Goal: Find specific page/section: Find specific page/section

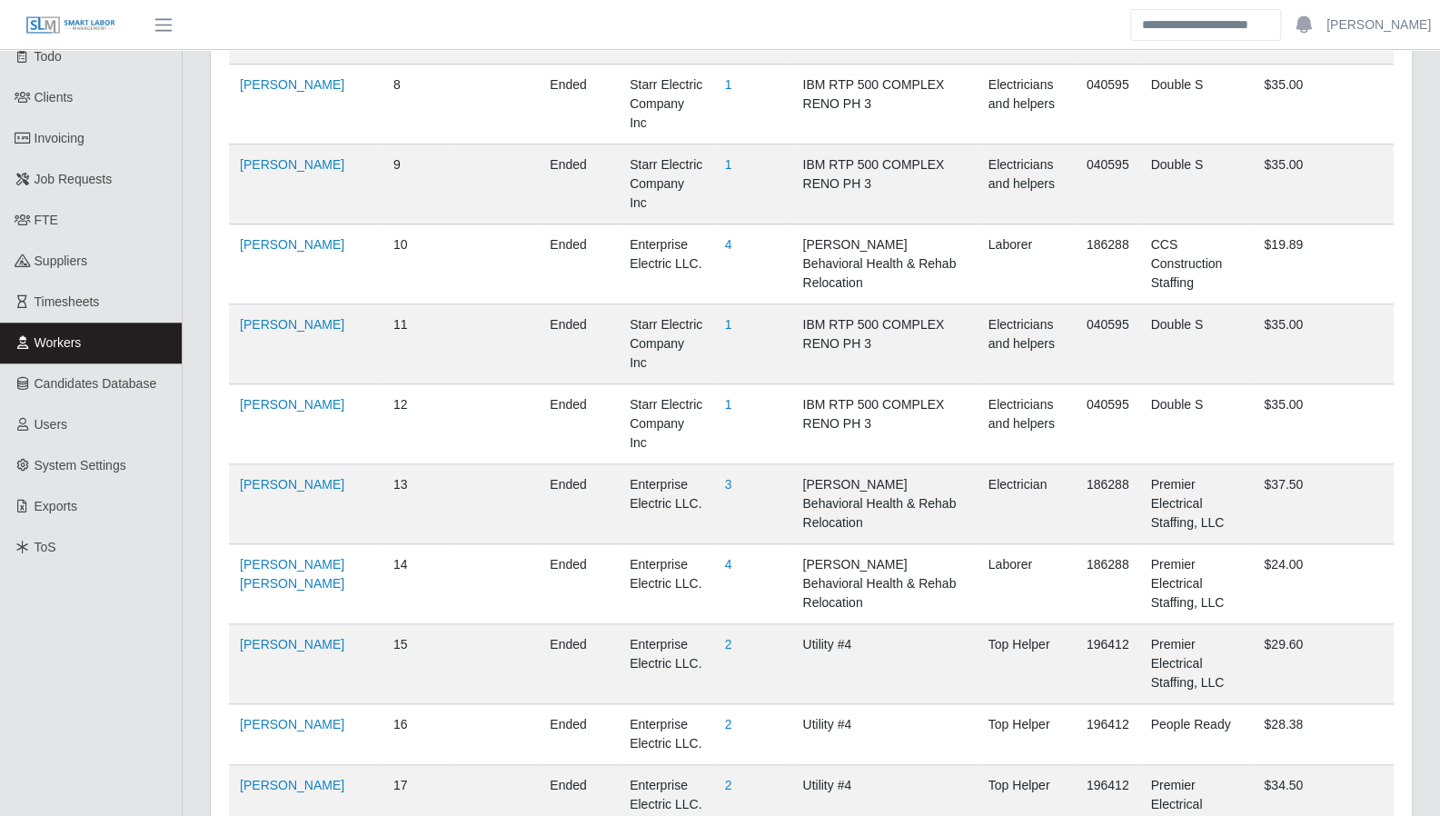
scroll to position [696, 0]
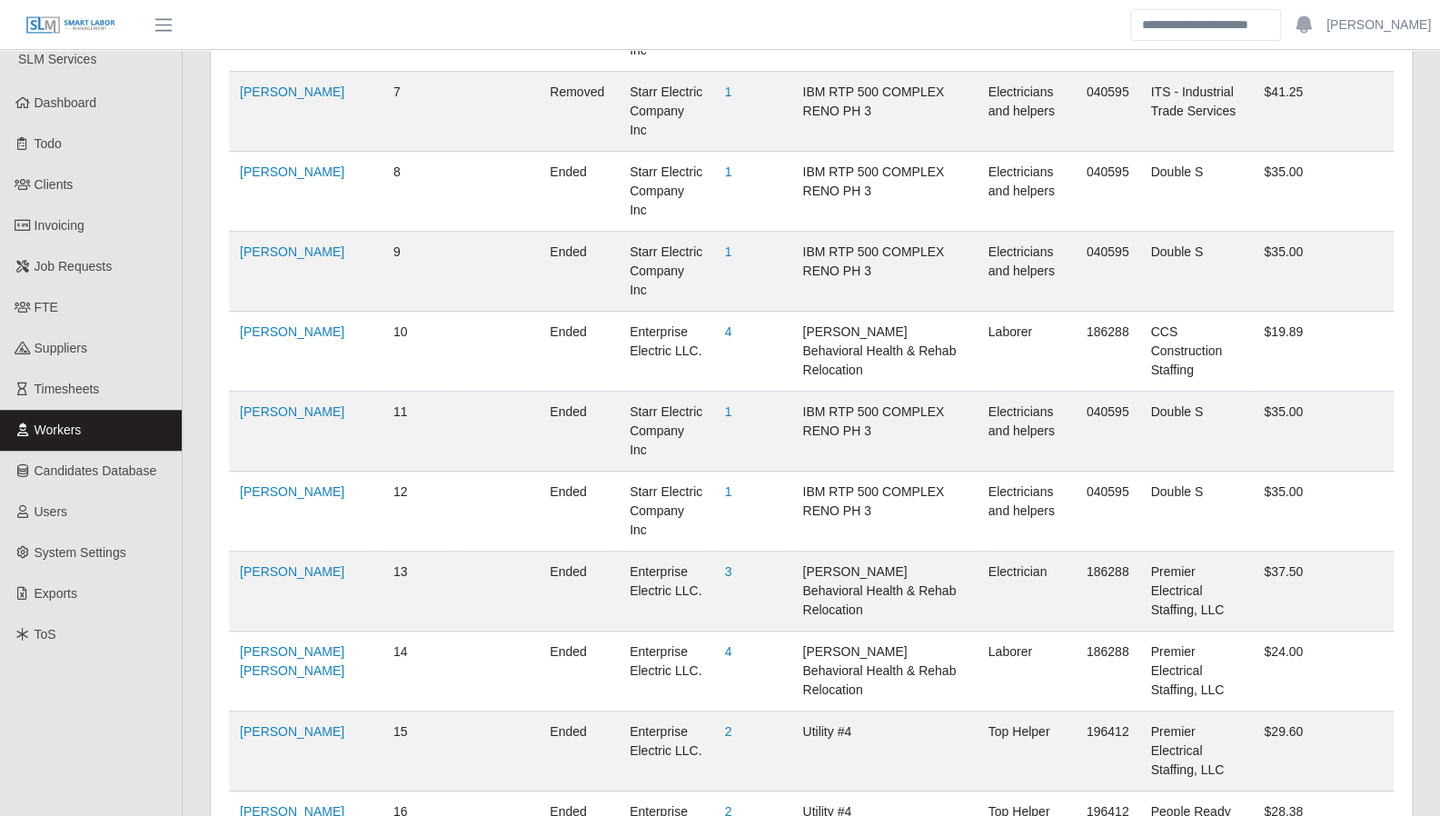
click at [74, 382] on span "Timesheets" at bounding box center [67, 389] width 65 height 15
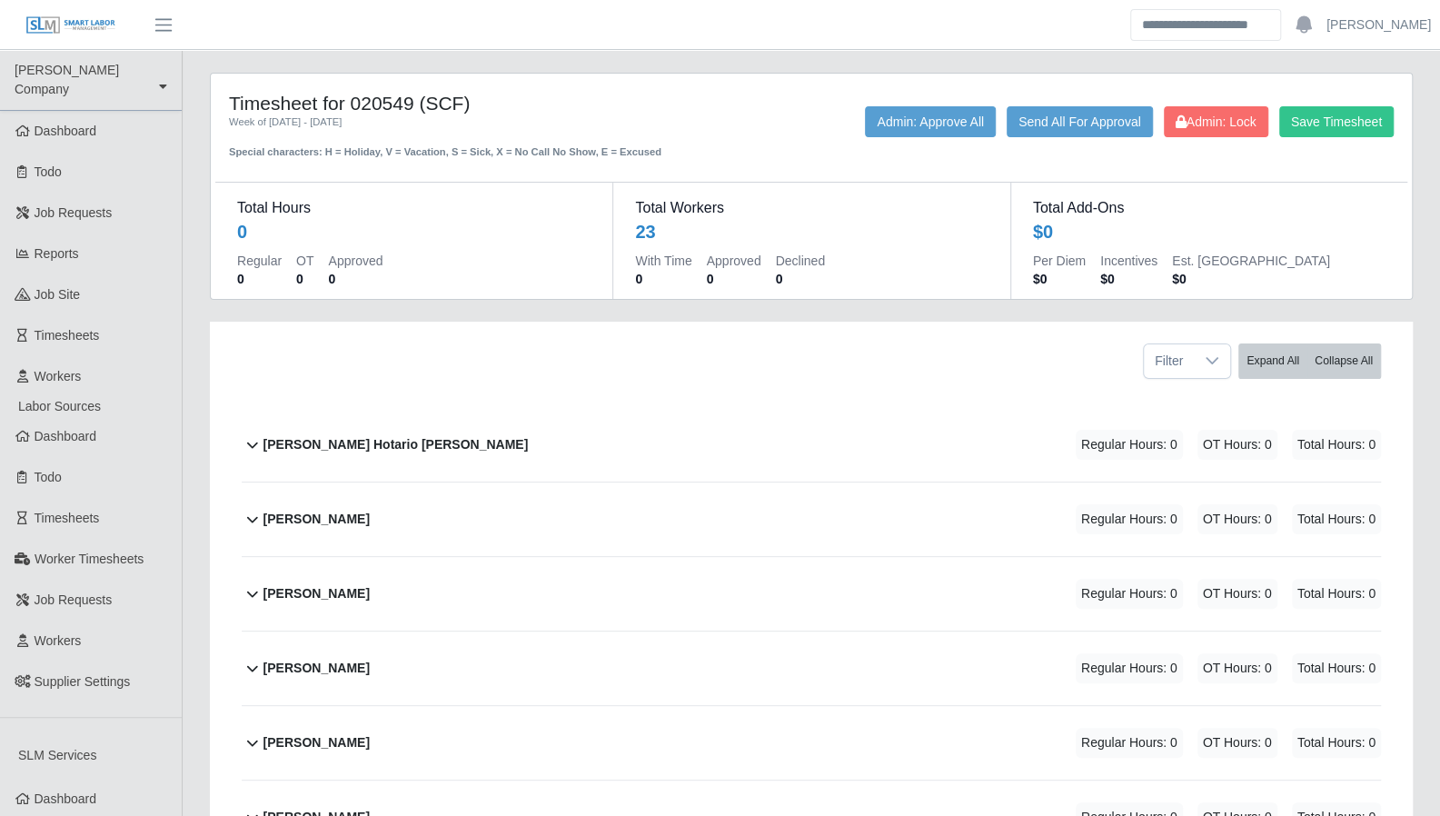
click at [80, 539] on link "Worker Timesheets" at bounding box center [91, 559] width 182 height 41
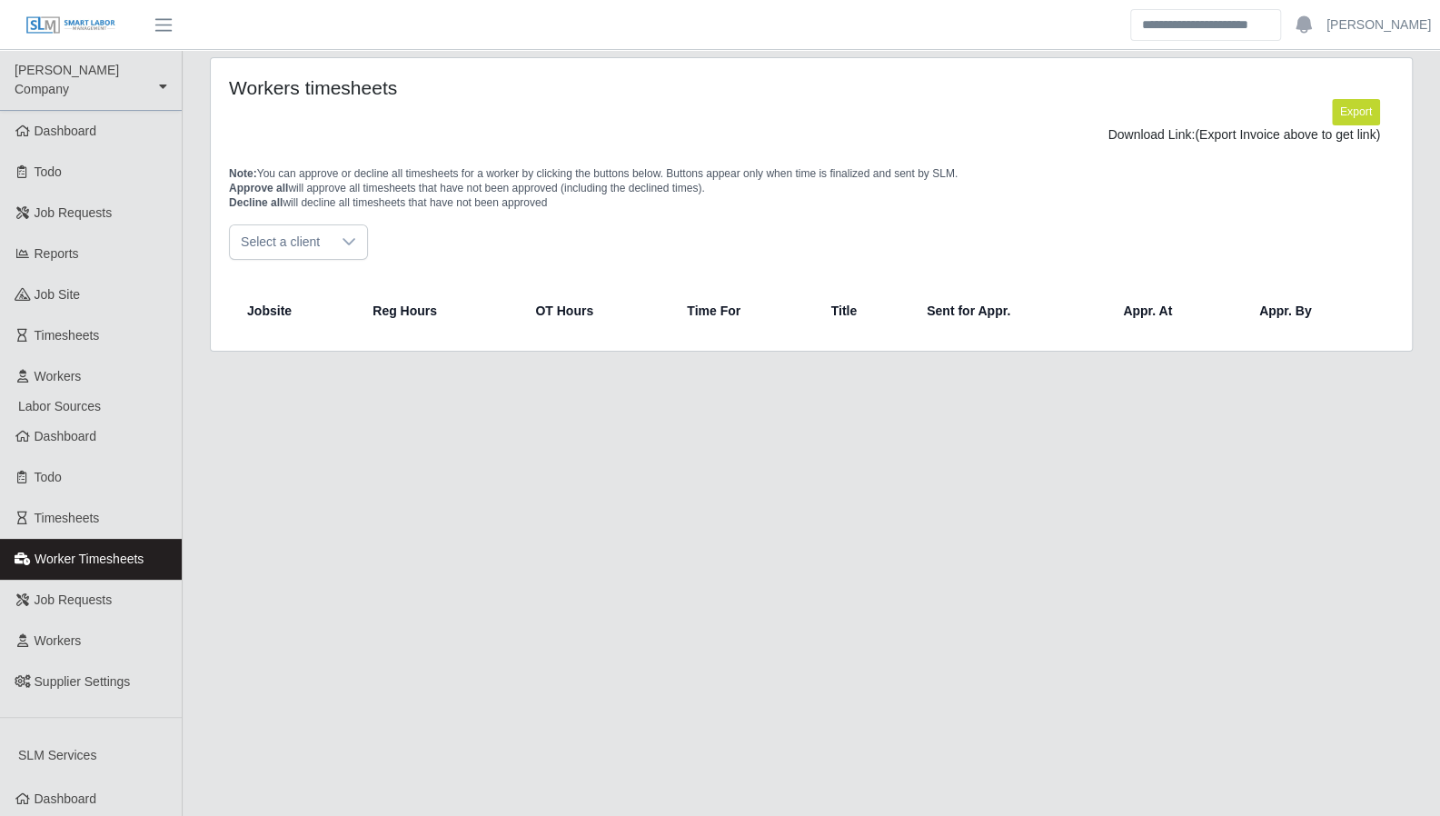
click at [86, 511] on span "Timesheets" at bounding box center [67, 518] width 65 height 15
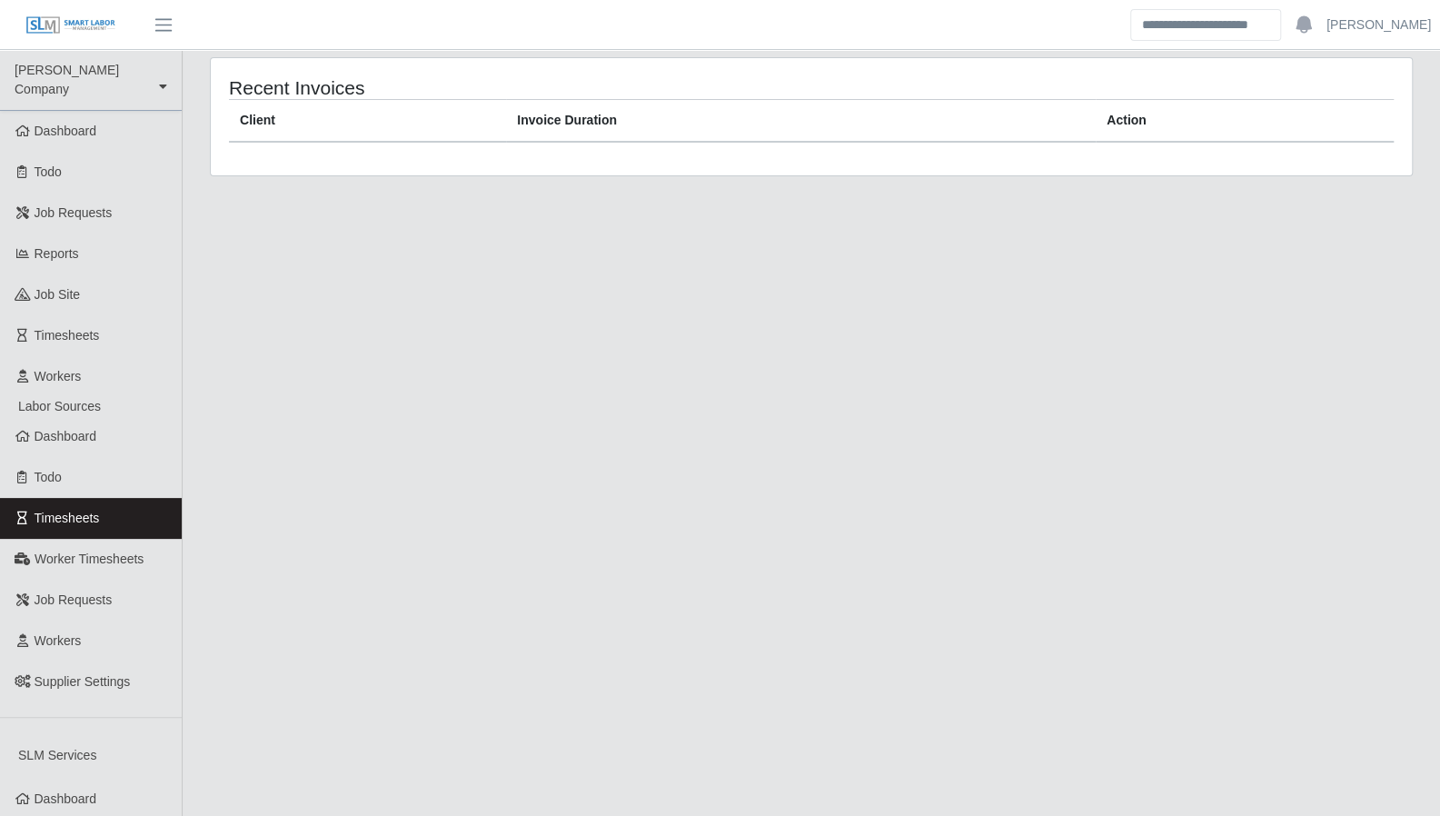
click at [39, 315] on link "Timesheets" at bounding box center [91, 335] width 182 height 41
